Goal: Information Seeking & Learning: Check status

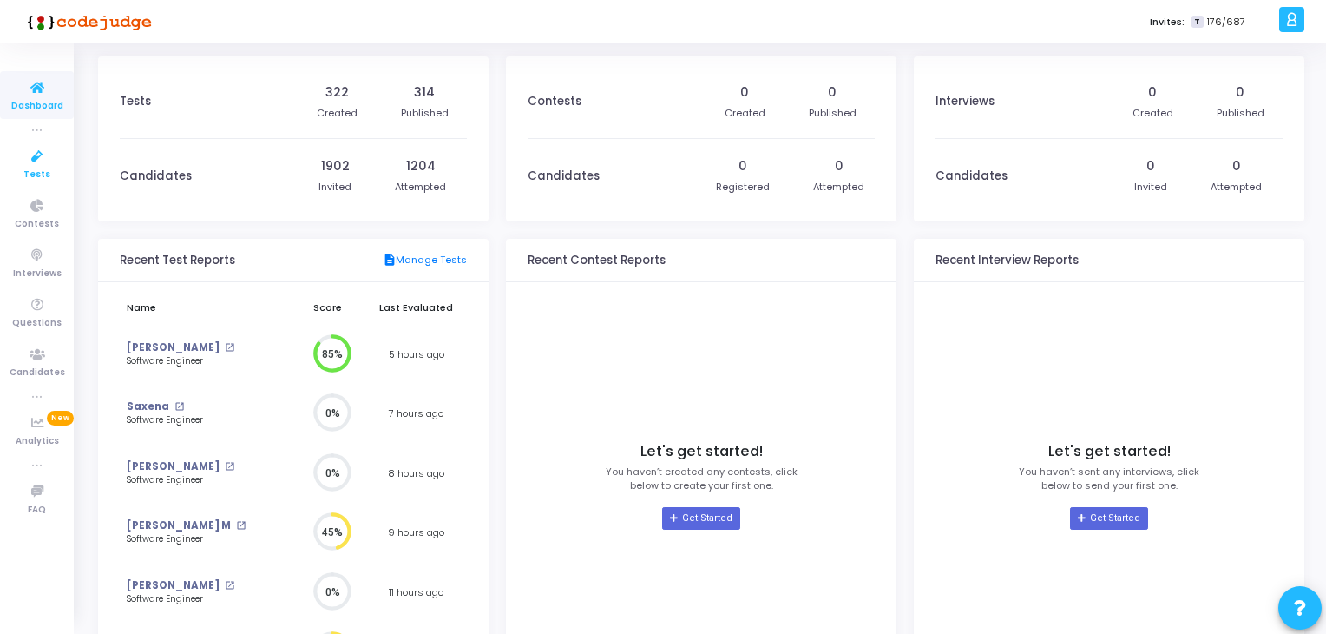
click at [48, 171] on span "Tests" at bounding box center [36, 175] width 27 height 15
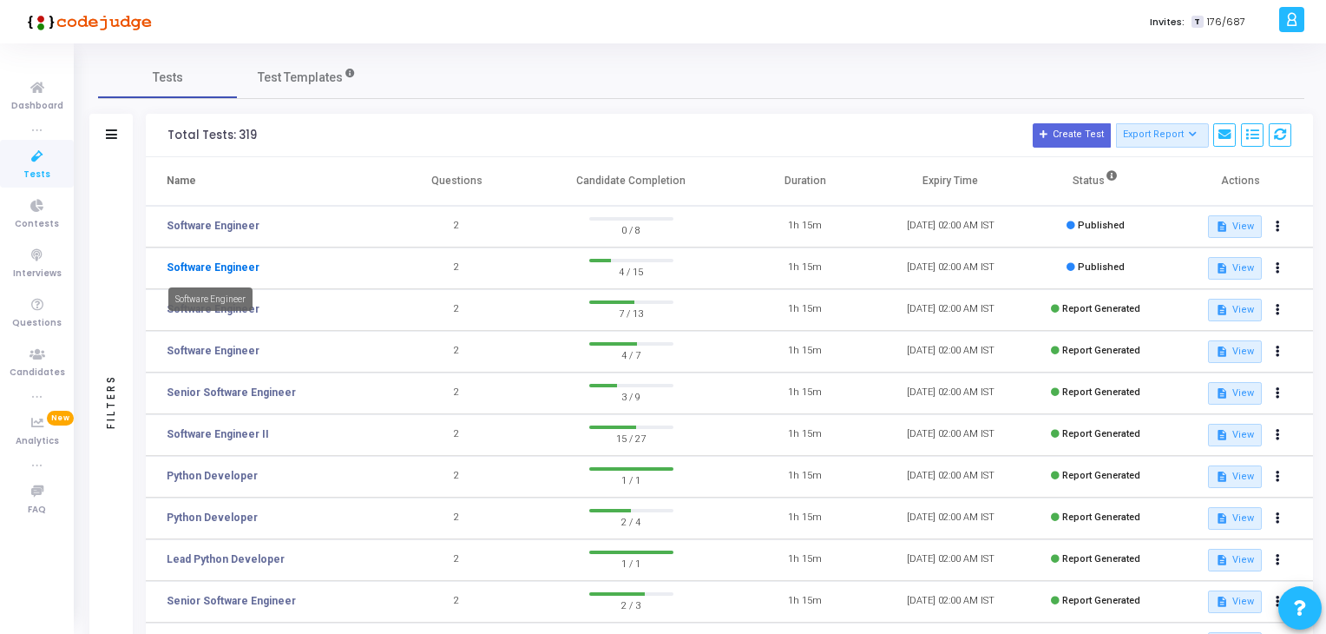
click at [238, 266] on link "Software Engineer" at bounding box center [213, 268] width 93 height 16
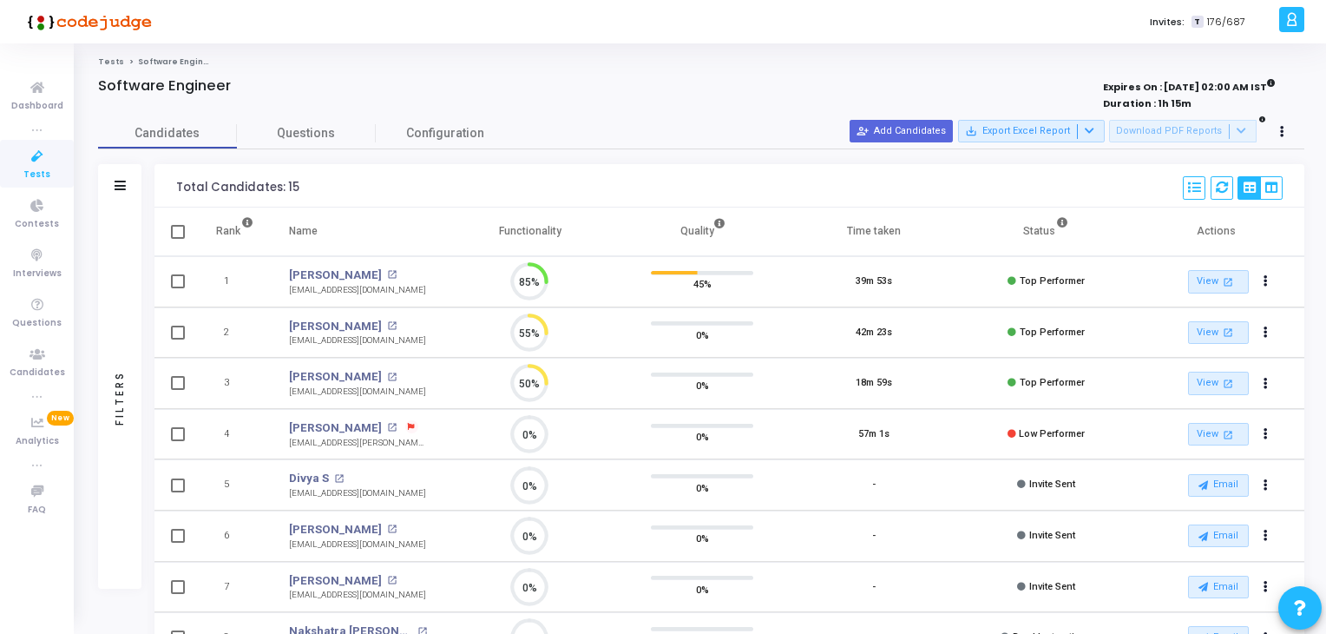
scroll to position [36, 44]
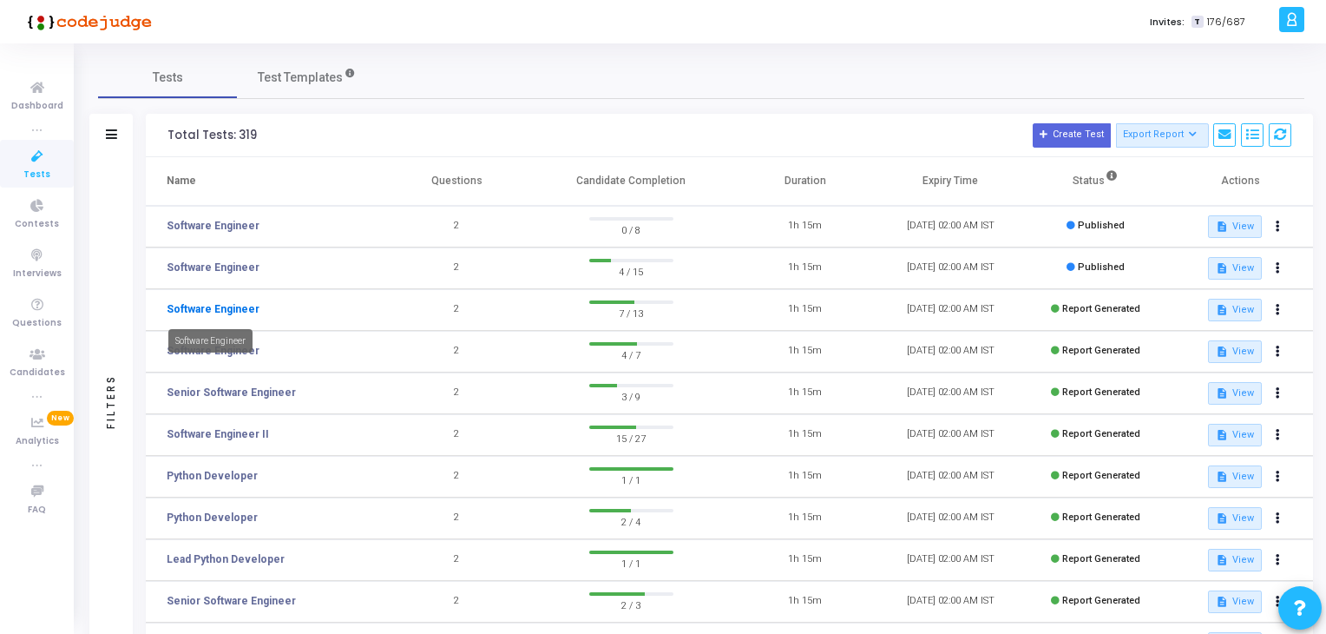
click at [215, 310] on link "Software Engineer" at bounding box center [213, 309] width 93 height 16
click at [253, 309] on mat-tooltip-component "Software Engineer" at bounding box center [210, 299] width 109 height 48
click at [198, 310] on link "Software Engineer" at bounding box center [213, 309] width 93 height 16
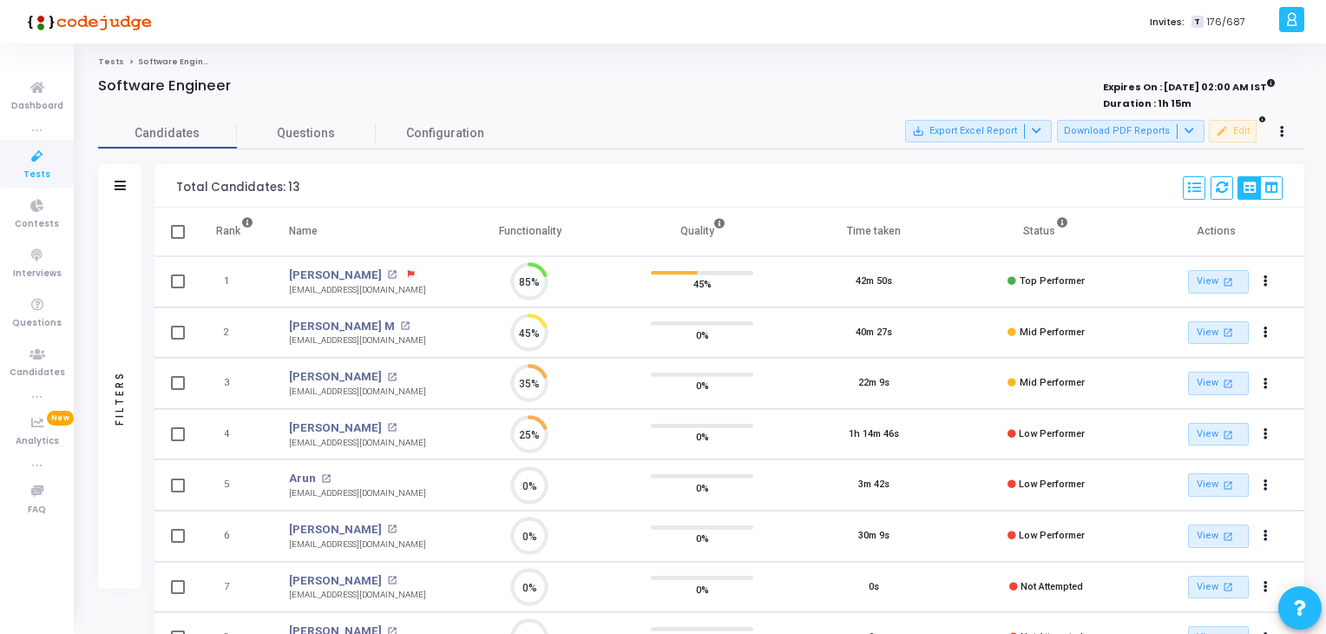
scroll to position [36, 44]
click at [573, 510] on td "0%" at bounding box center [530, 535] width 172 height 51
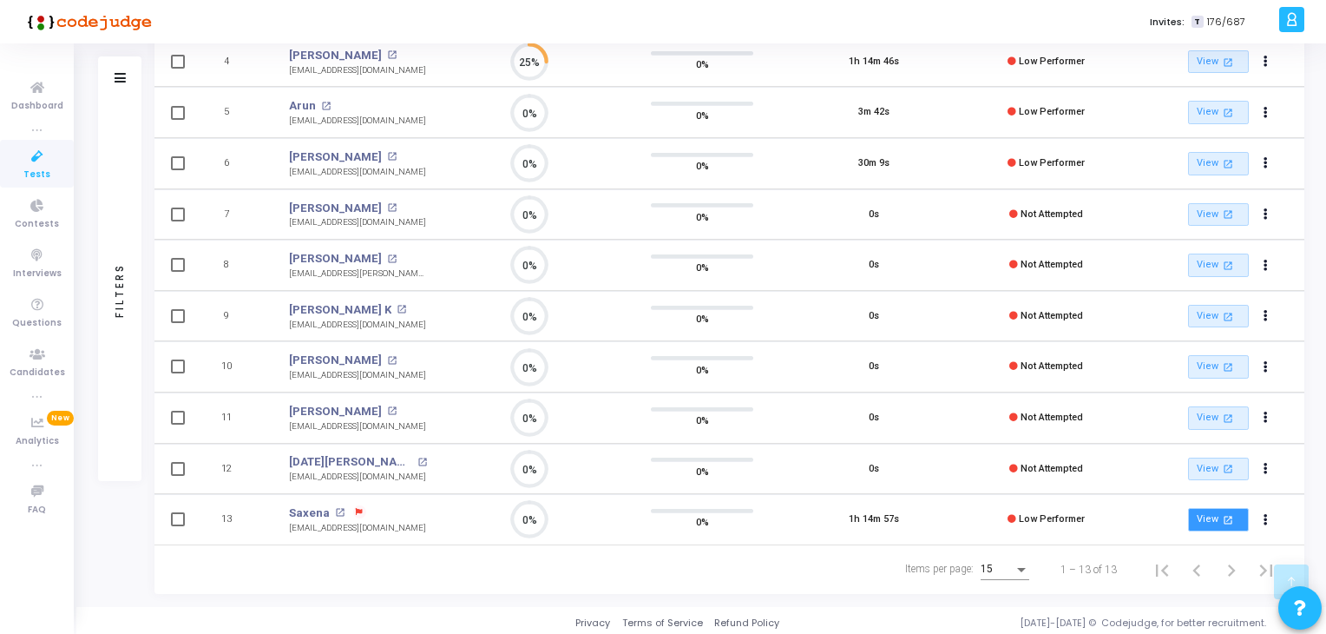
click at [1222, 519] on mat-icon "open_in_new" at bounding box center [1228, 519] width 15 height 15
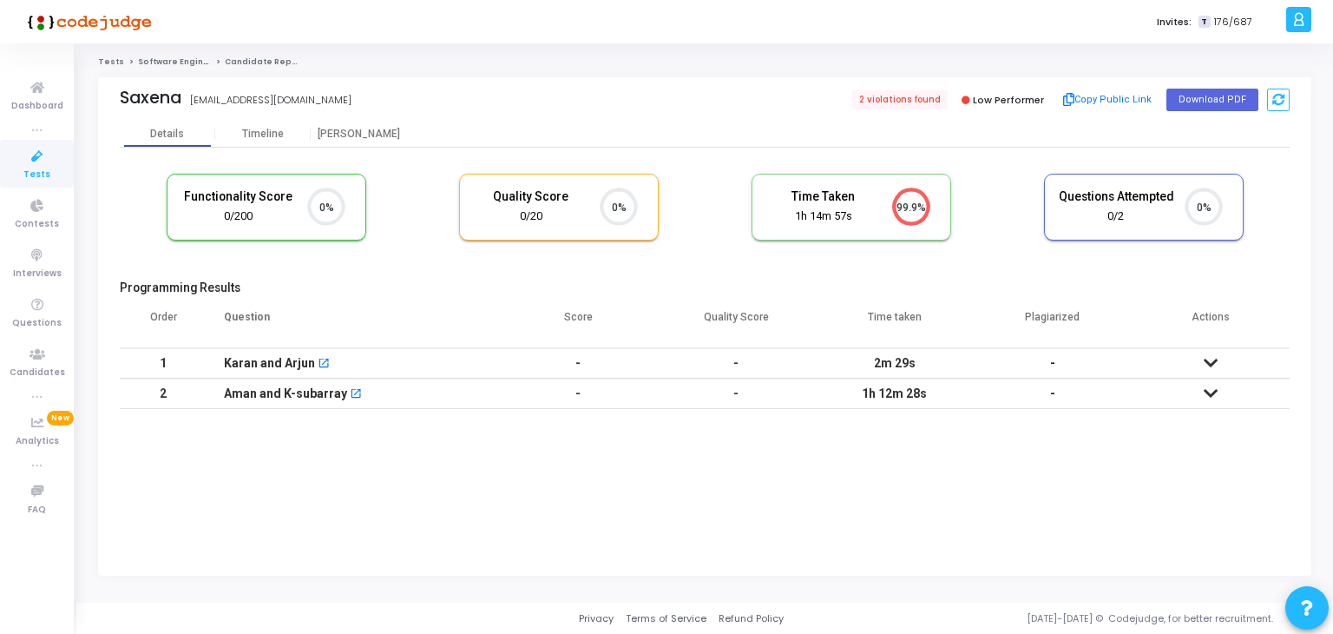
click at [1211, 369] on icon at bounding box center [1211, 363] width 14 height 12
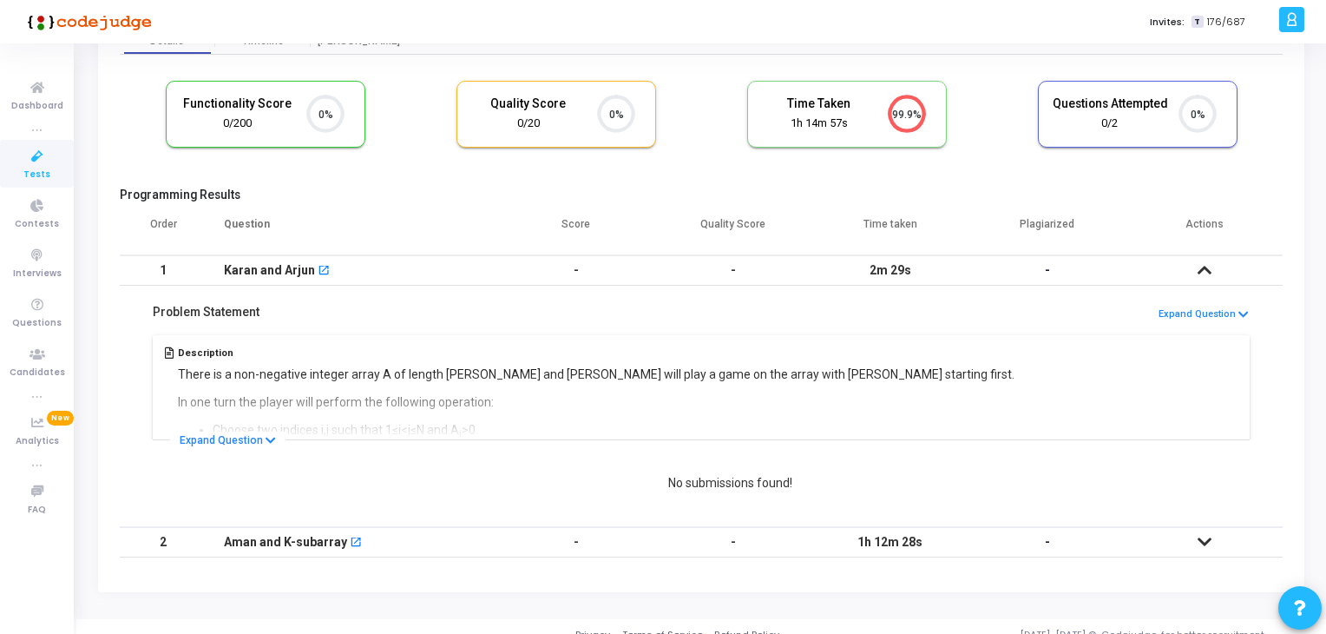
scroll to position [109, 0]
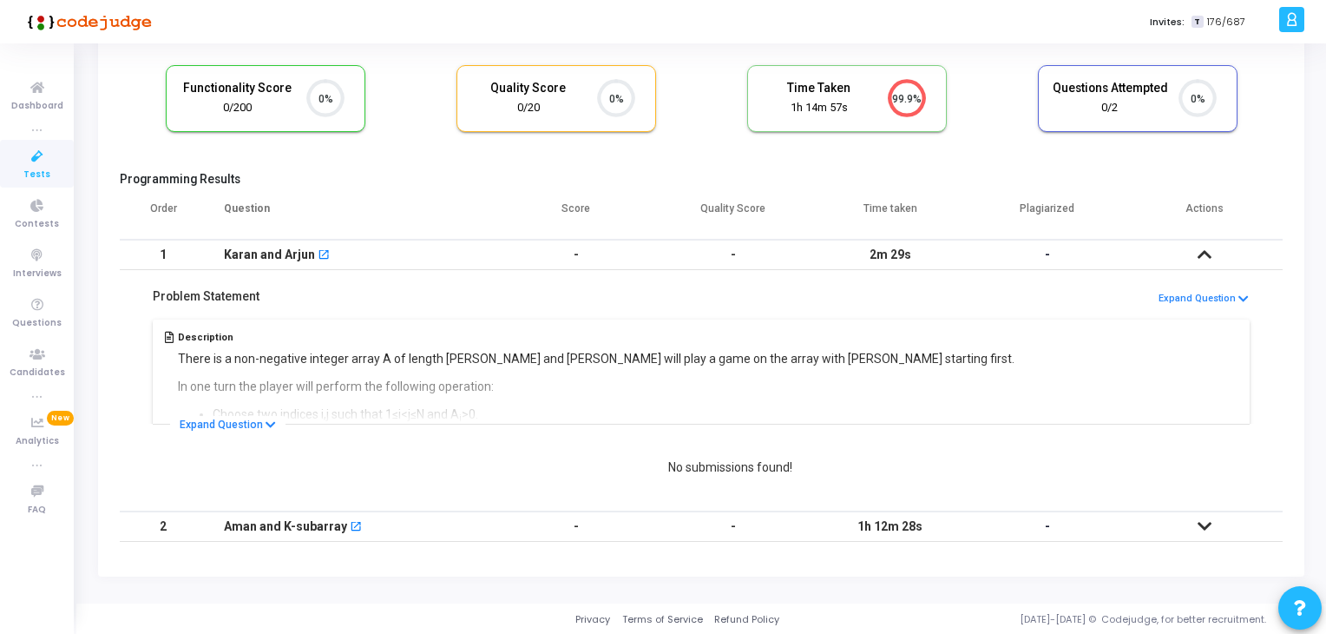
click at [1201, 526] on icon at bounding box center [1205, 526] width 14 height 12
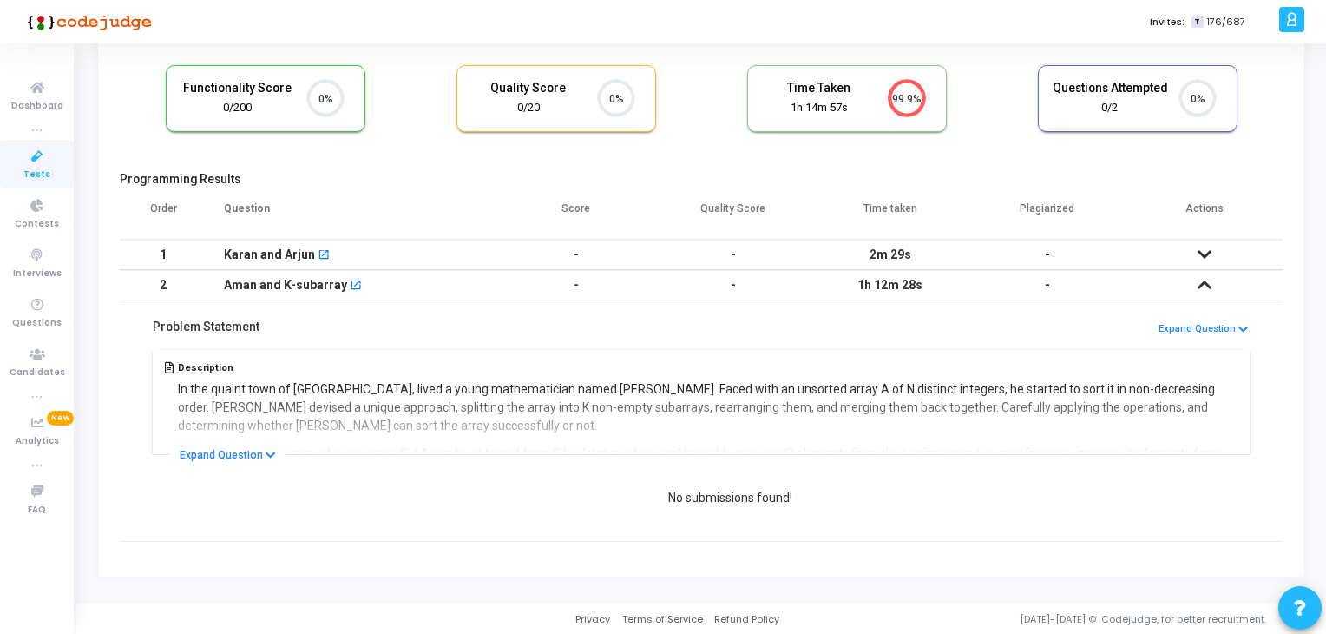
scroll to position [0, 0]
